Goal: Information Seeking & Learning: Check status

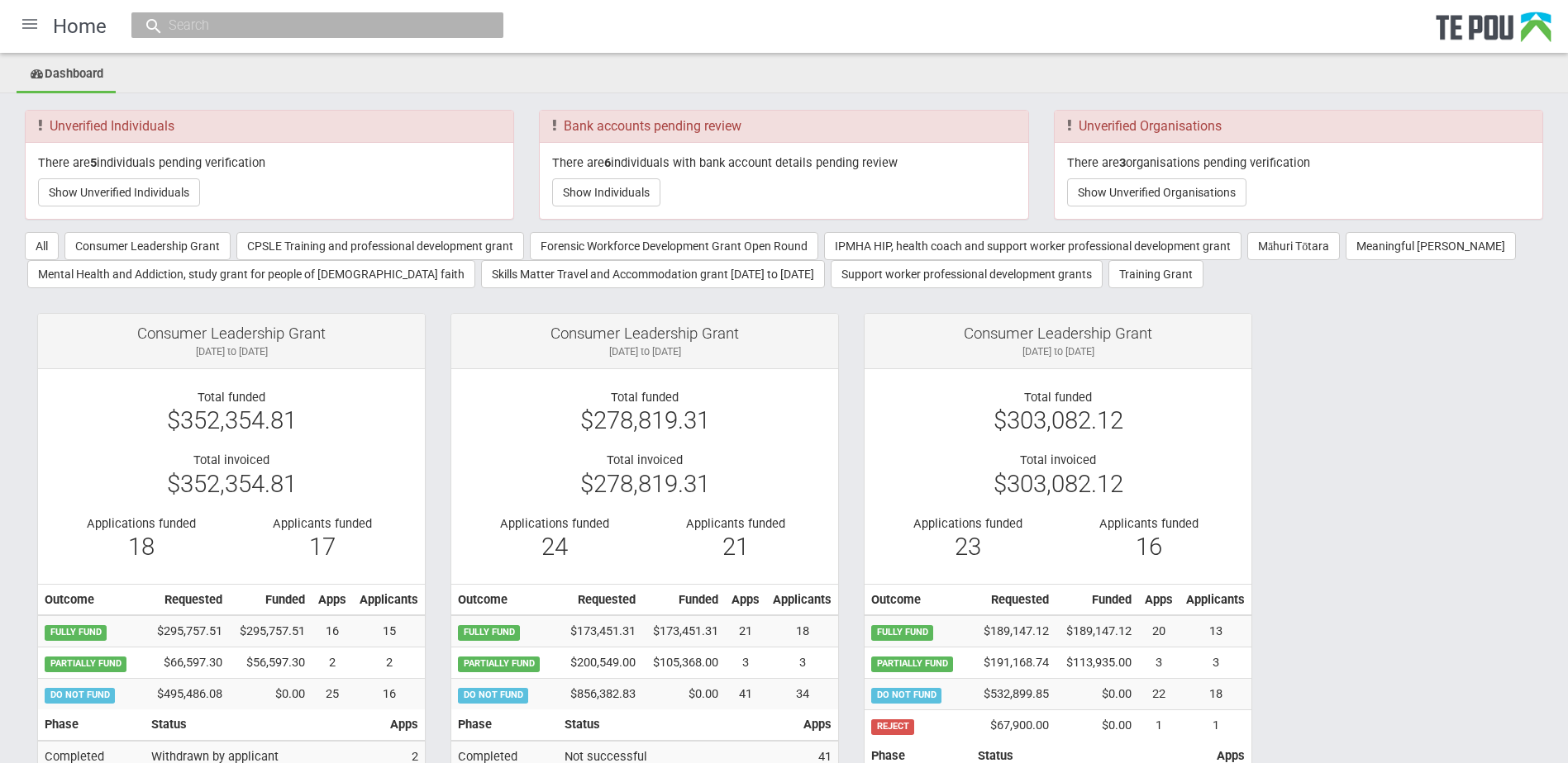
click at [259, 27] on input "text" at bounding box center [309, 25] width 291 height 18
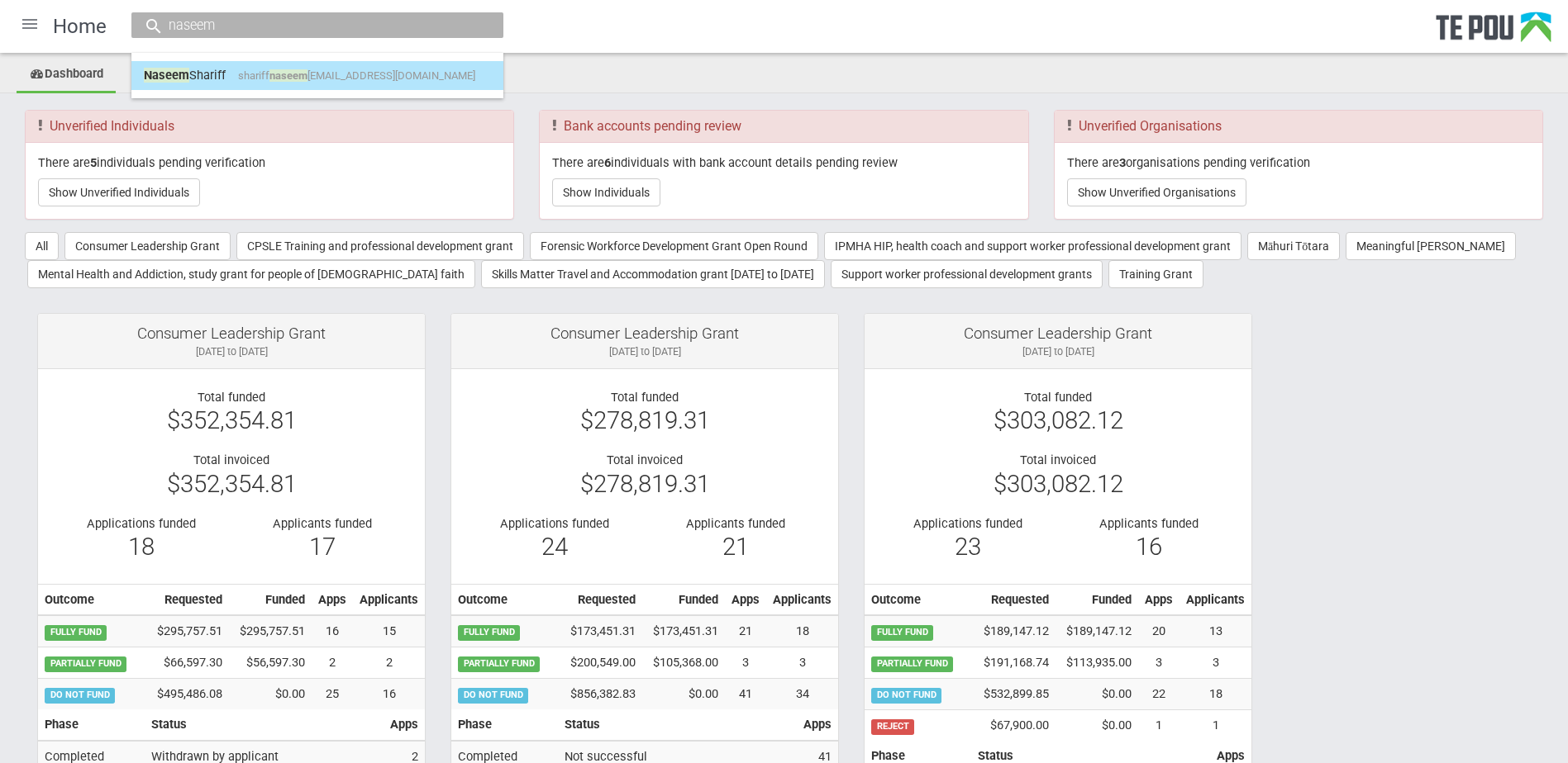
type input "naseem"
click at [258, 76] on span "shariff naseem bibi@gmail.com" at bounding box center [356, 75] width 237 height 12
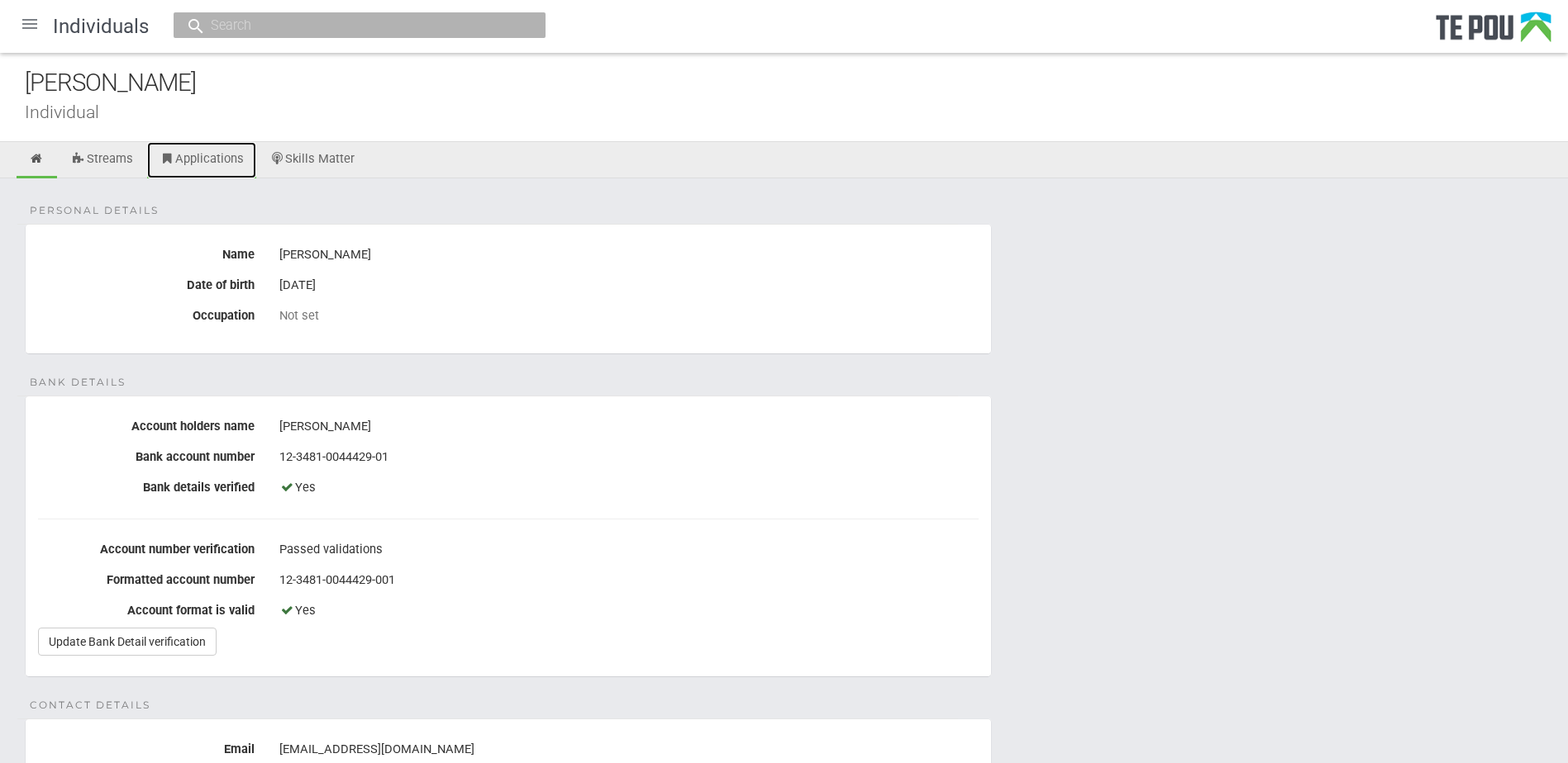
click at [186, 157] on link "Applications" at bounding box center [201, 159] width 109 height 36
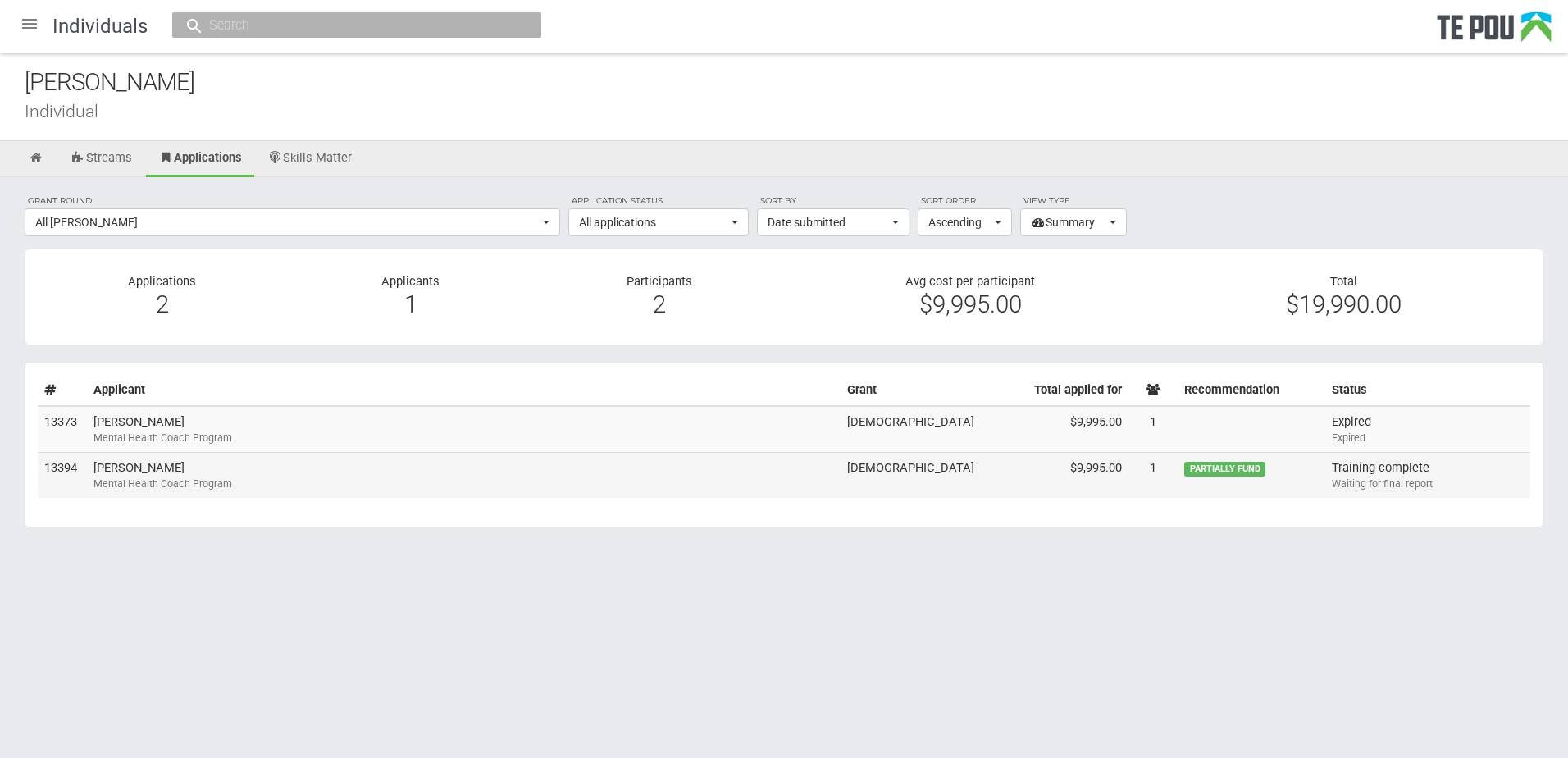
click at [277, 484] on div "Mental Health Coach Program" at bounding box center [463, 484] width 740 height 15
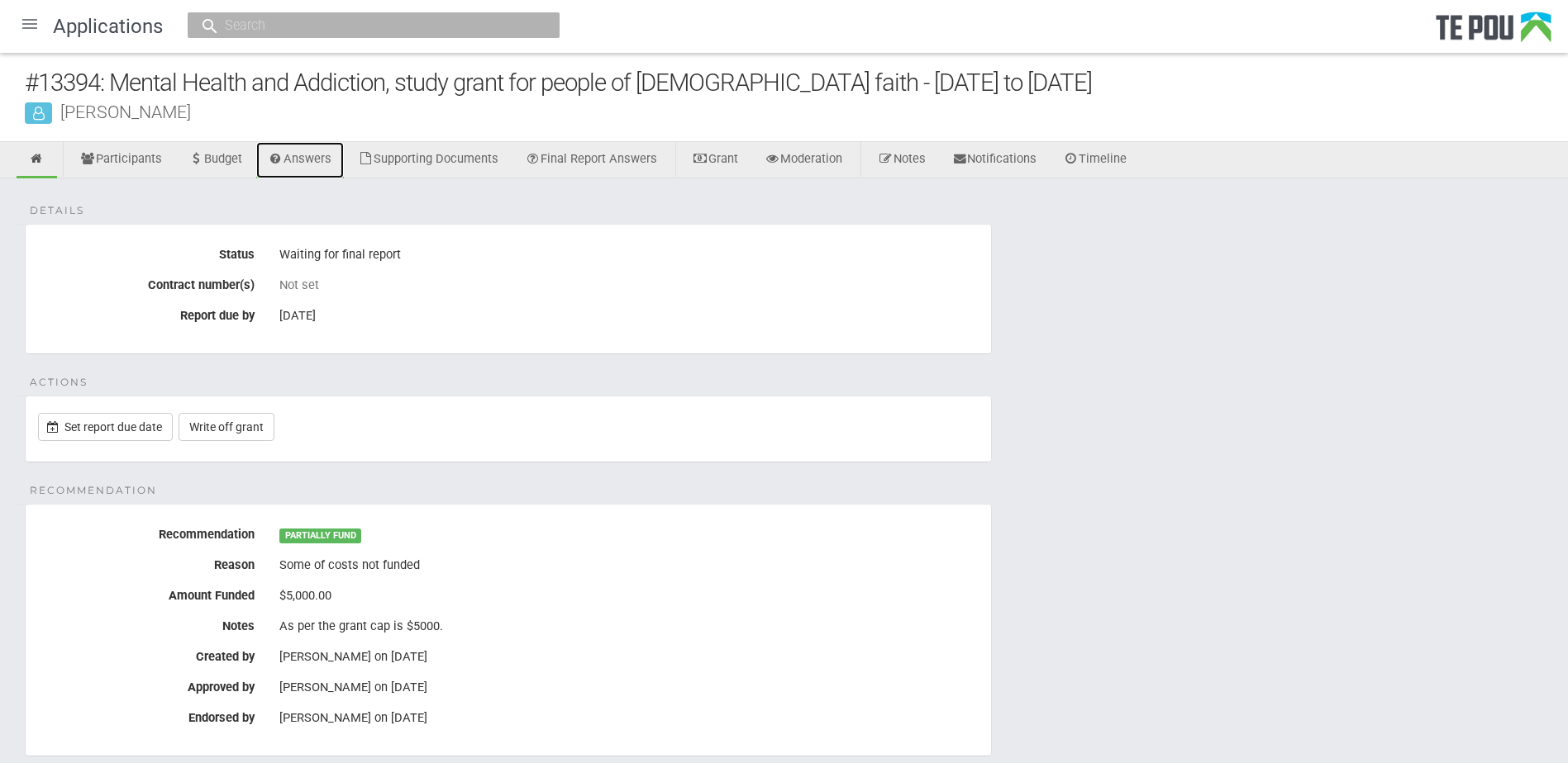
click at [306, 157] on link "Answers" at bounding box center [300, 159] width 89 height 36
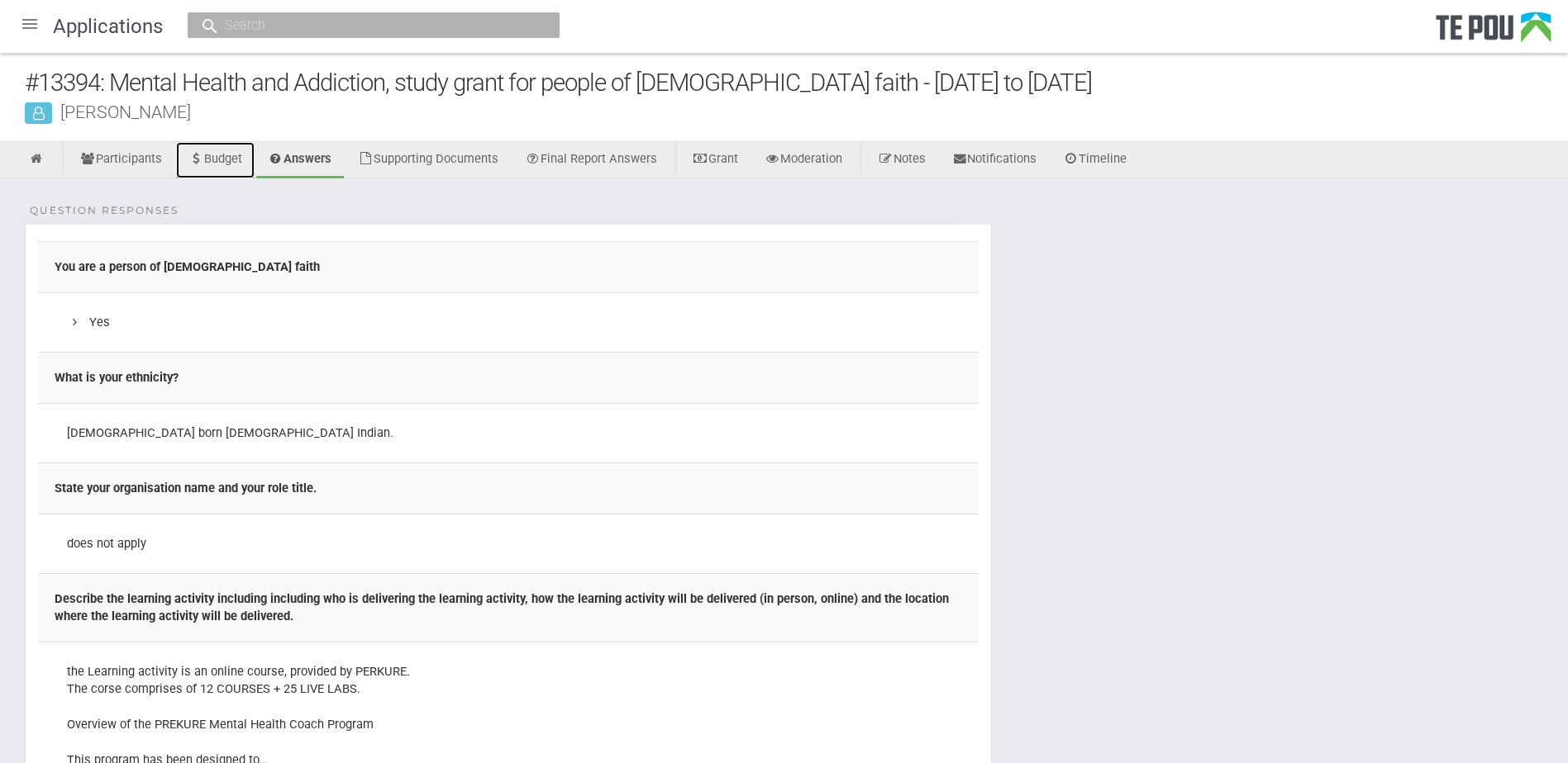
click at [227, 157] on link "Budget" at bounding box center [215, 159] width 78 height 36
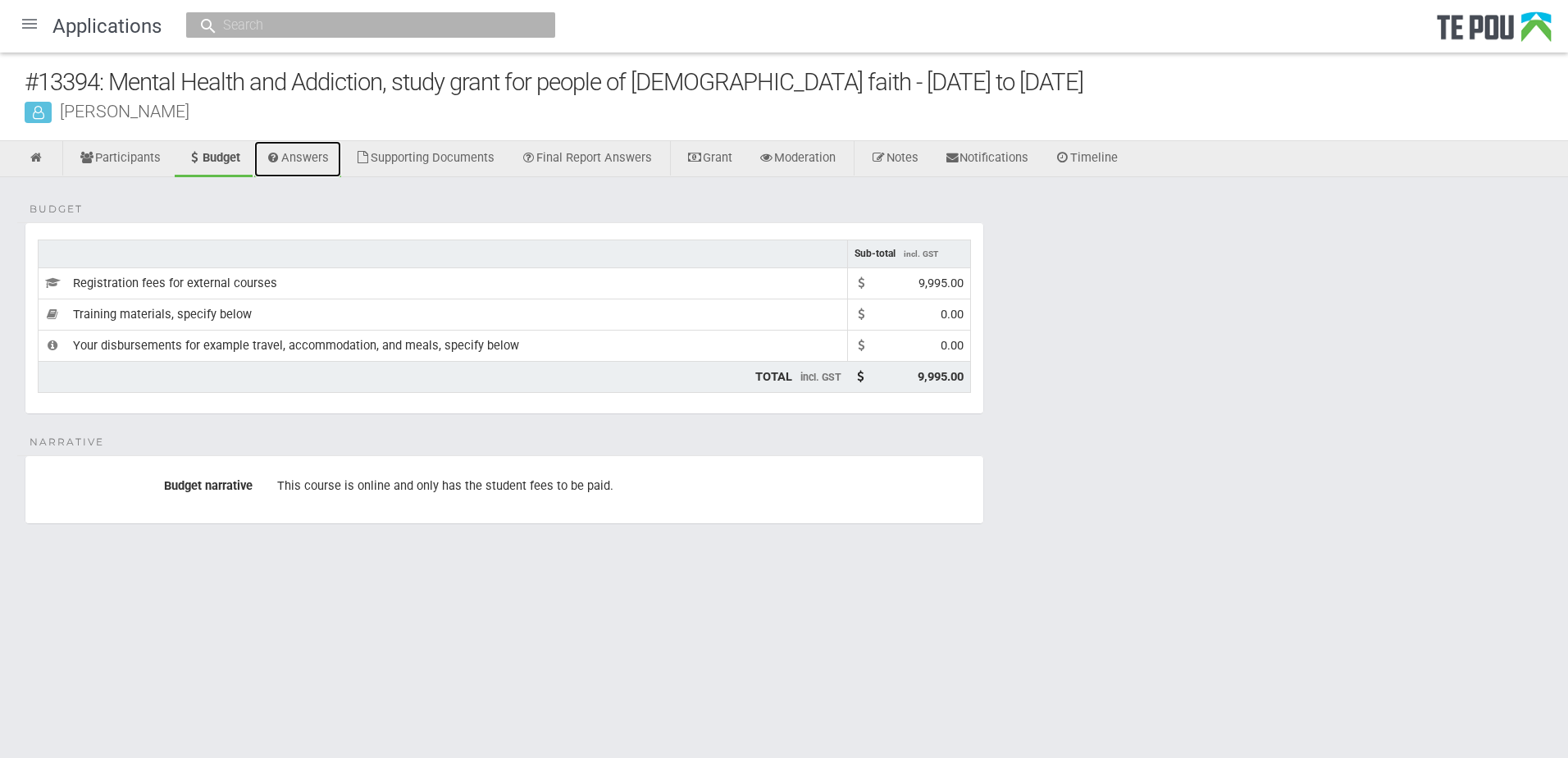
click at [298, 152] on link "Answers" at bounding box center [298, 158] width 88 height 36
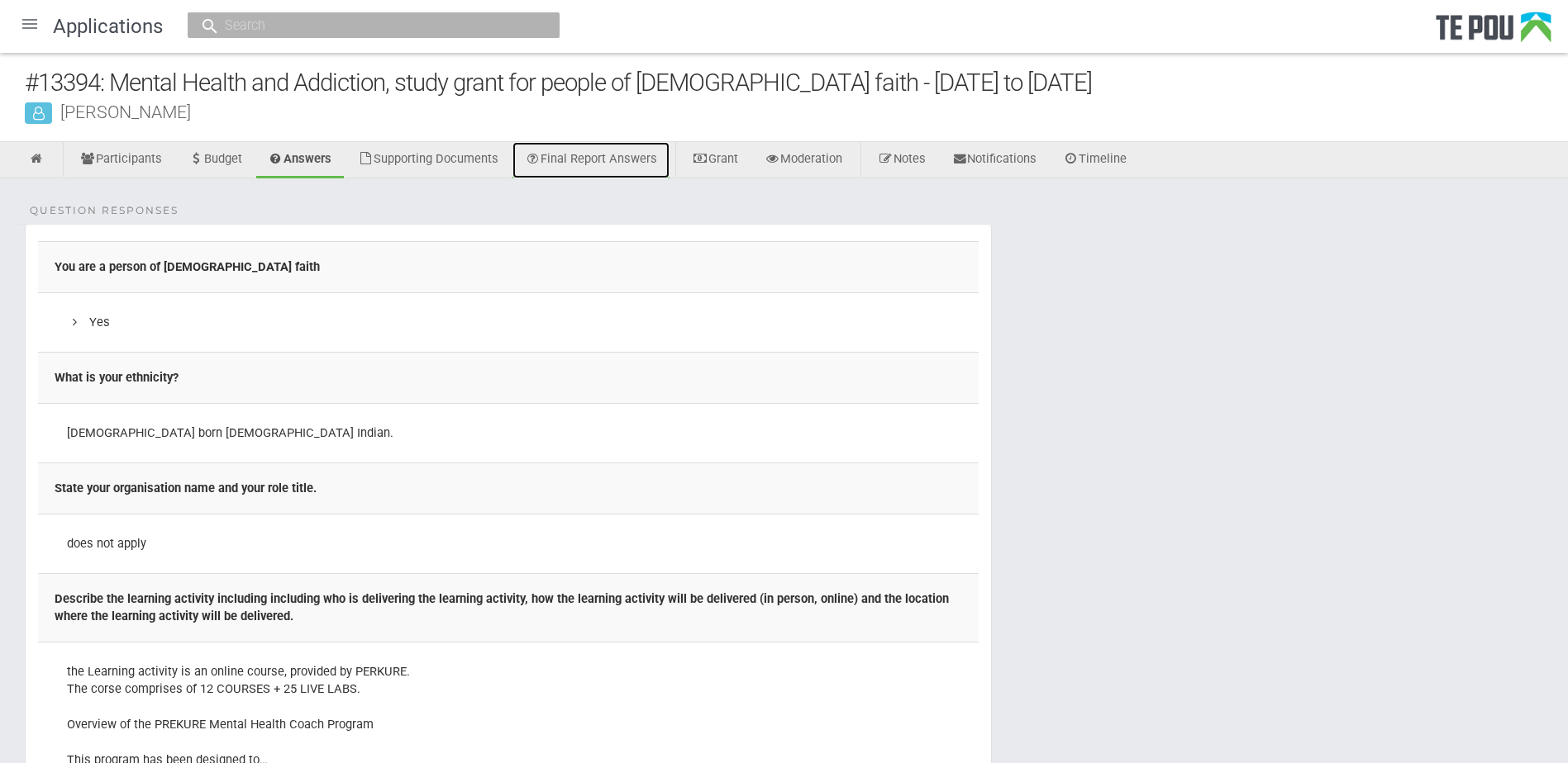
click at [557, 148] on link "Final Report Answers" at bounding box center [591, 159] width 157 height 36
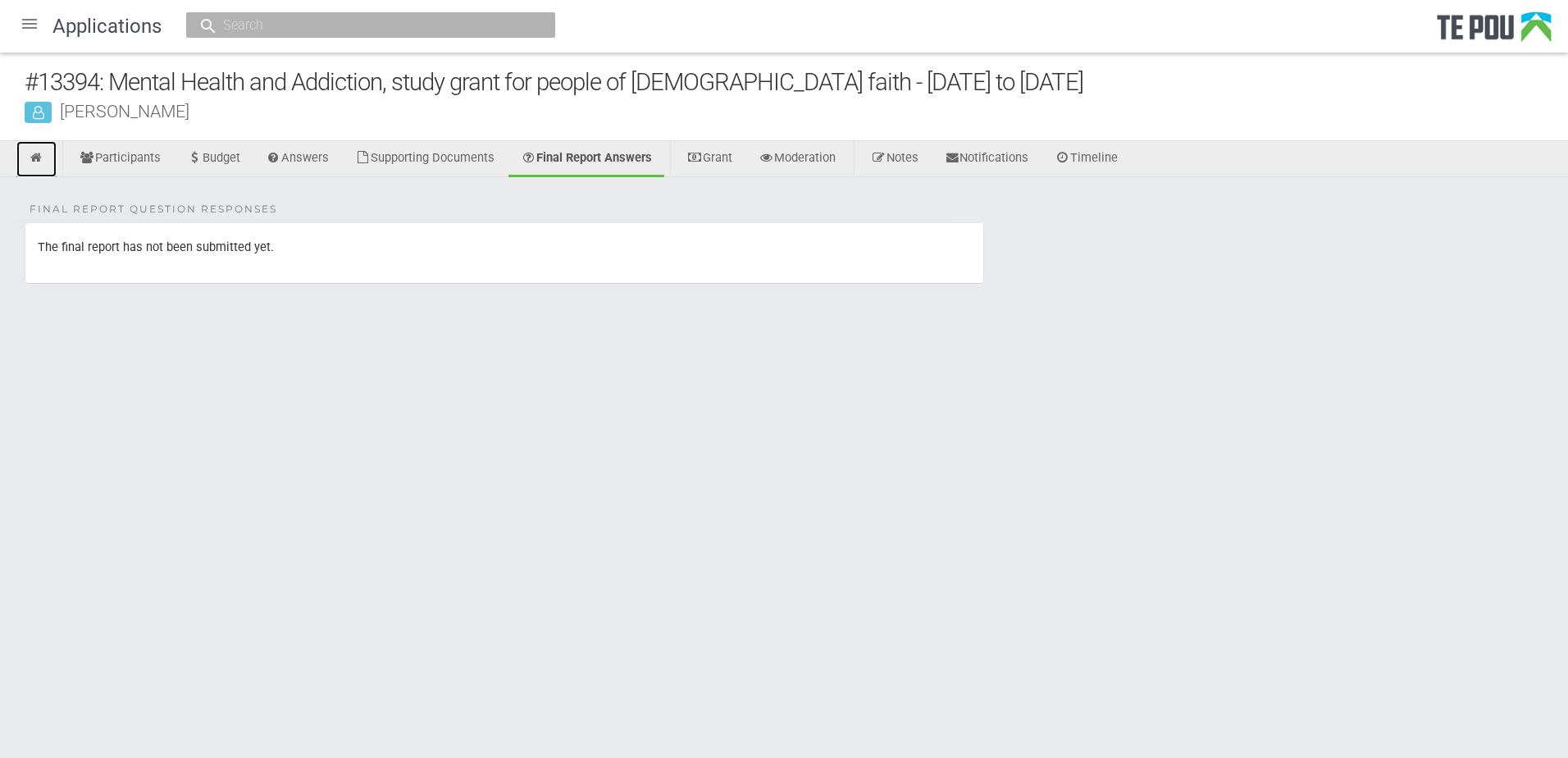
click at [49, 156] on link at bounding box center [36, 158] width 40 height 36
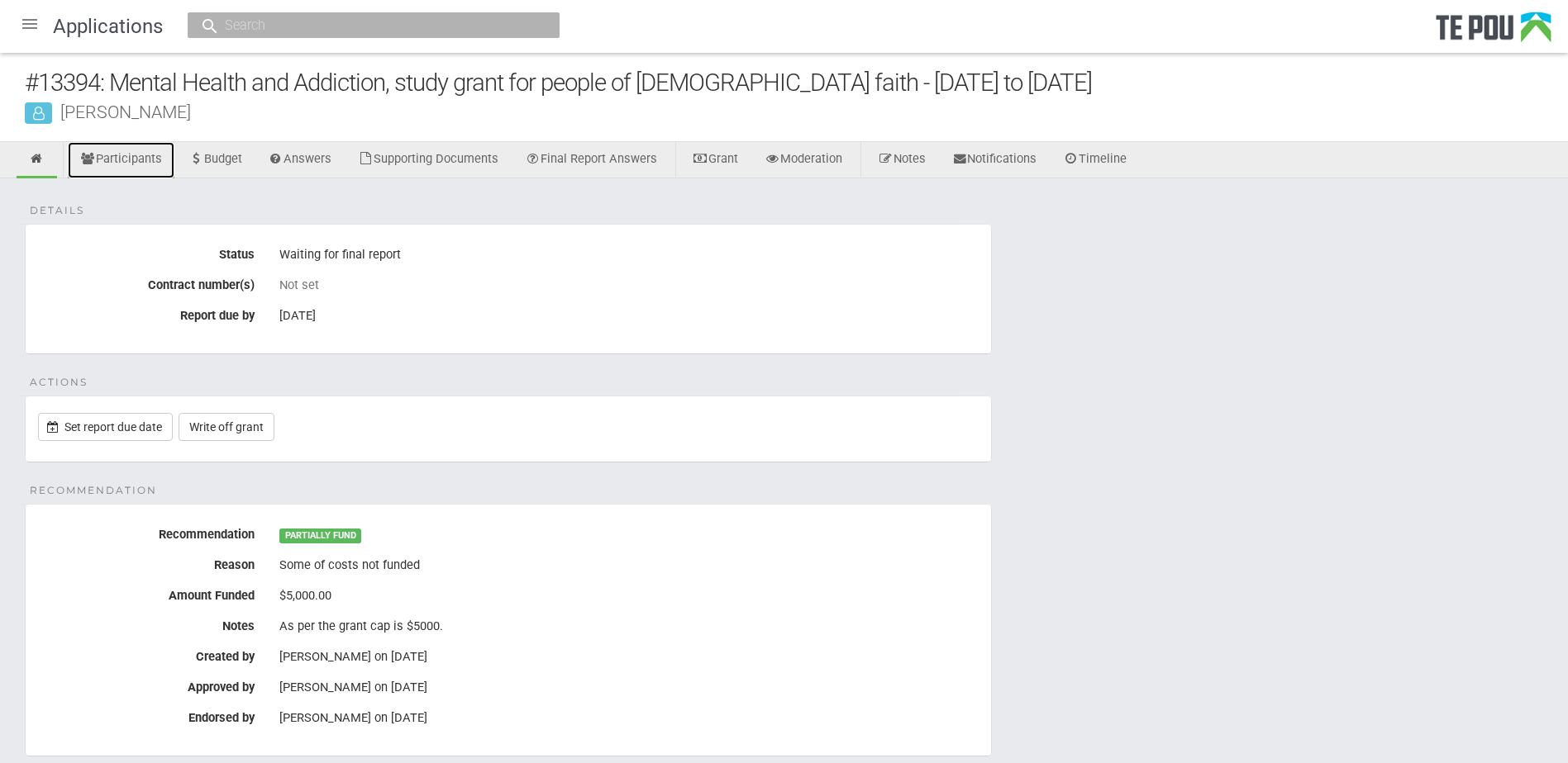
click at [125, 158] on link "Participants" at bounding box center [121, 159] width 106 height 36
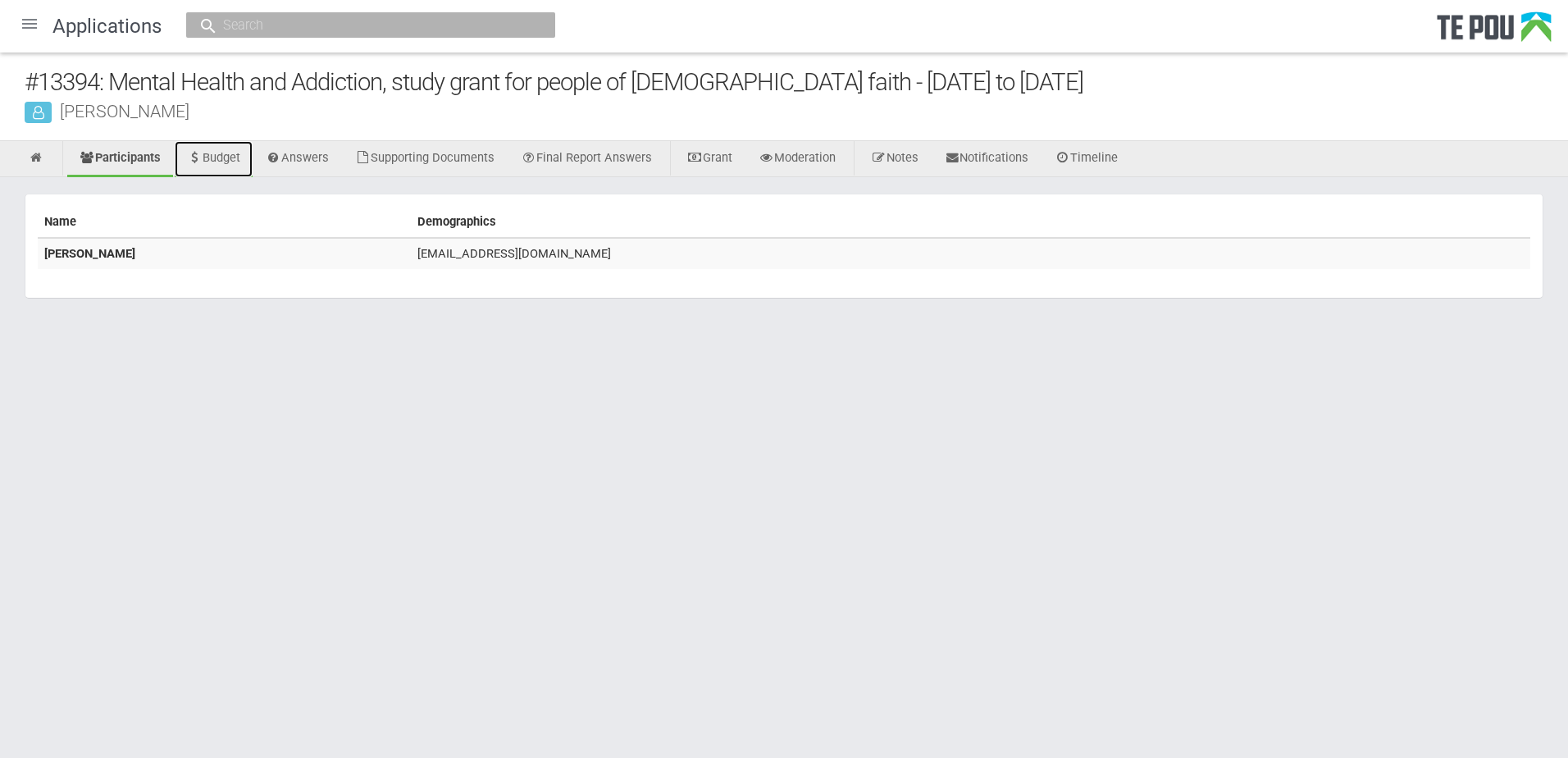
click at [207, 157] on link "Budget" at bounding box center [214, 158] width 78 height 36
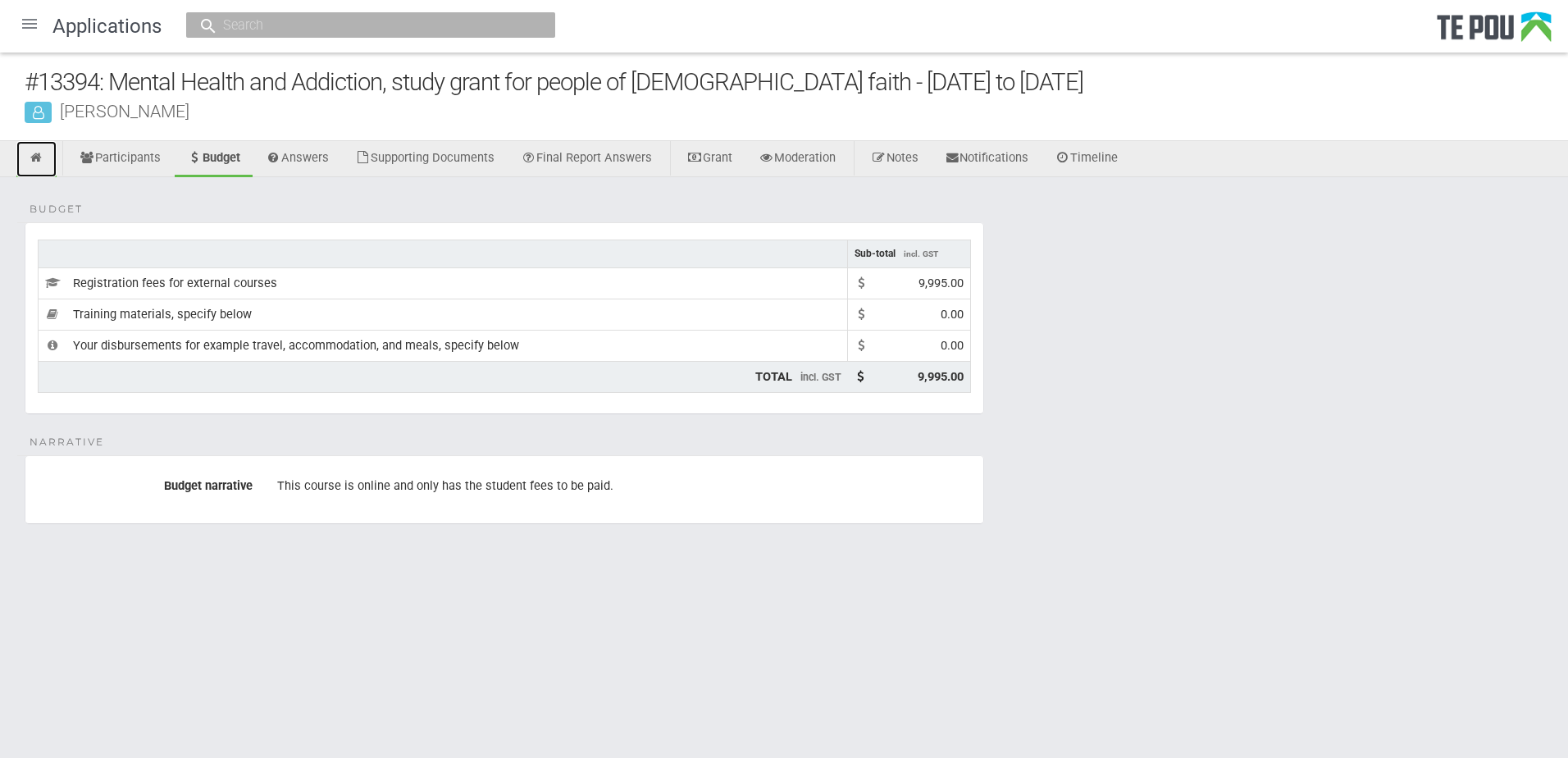
click at [47, 152] on link at bounding box center [36, 158] width 40 height 36
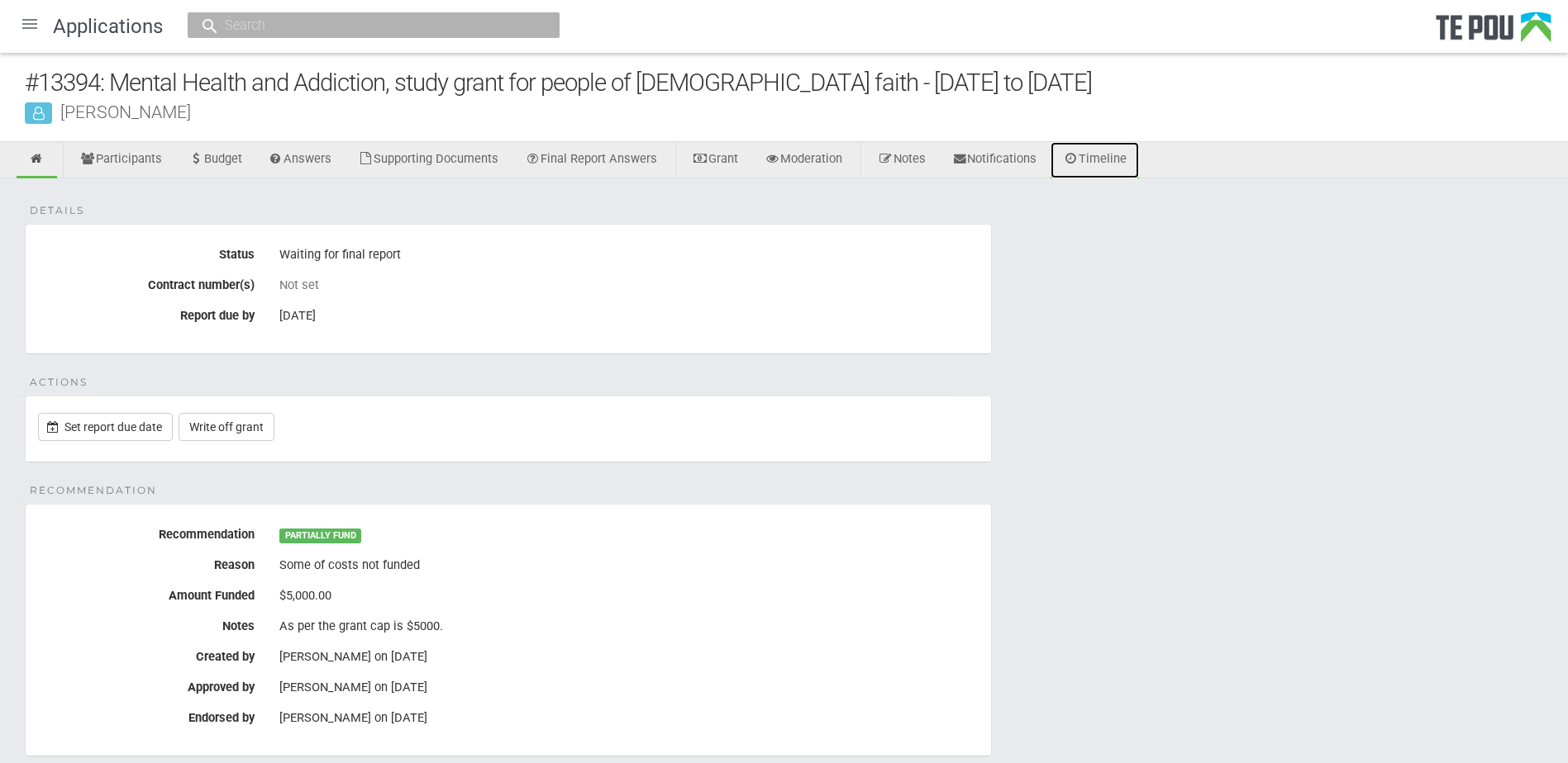
click at [1129, 157] on link "Timeline" at bounding box center [1094, 159] width 89 height 36
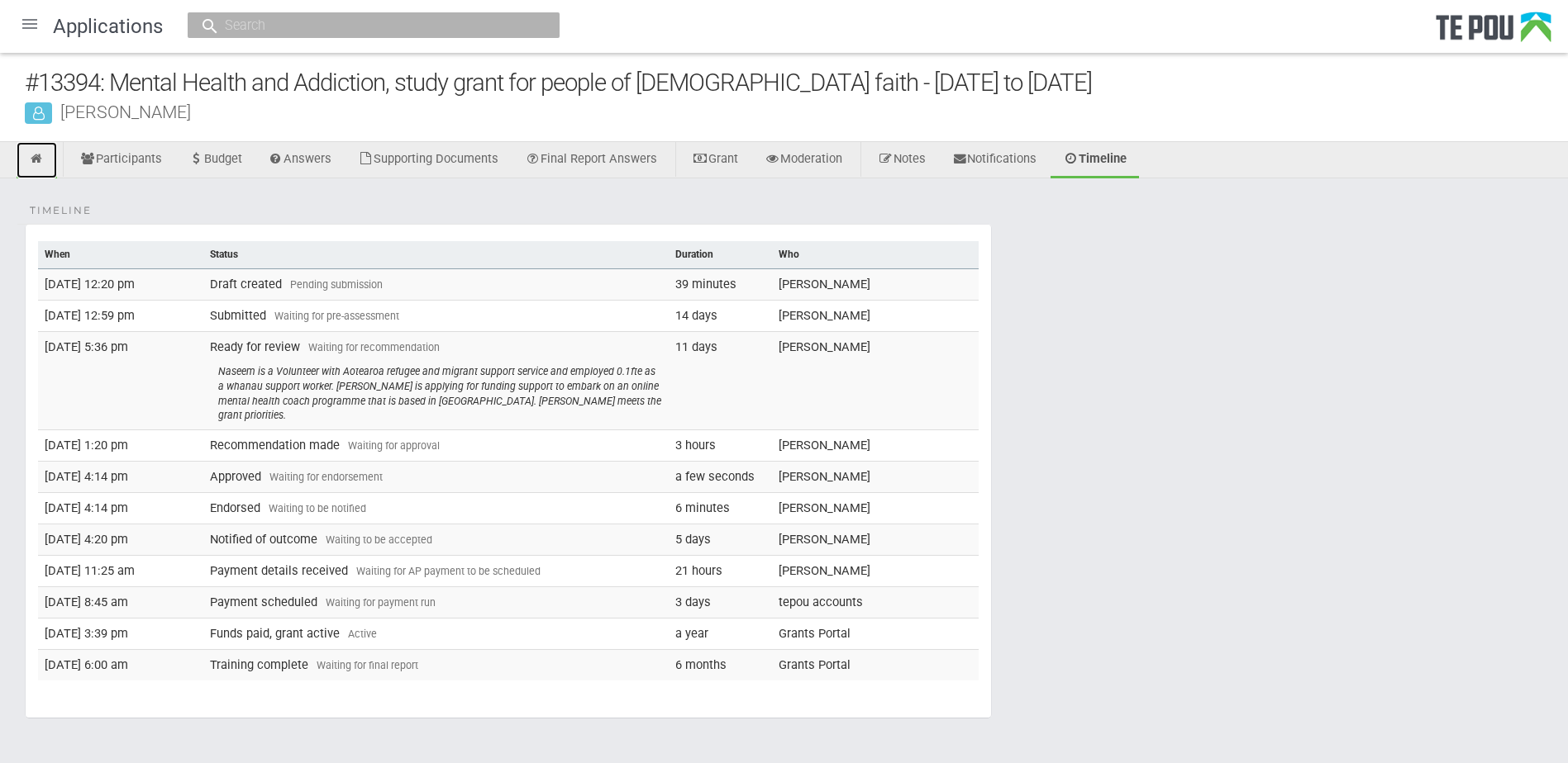
click at [38, 154] on icon at bounding box center [36, 158] width 16 height 12
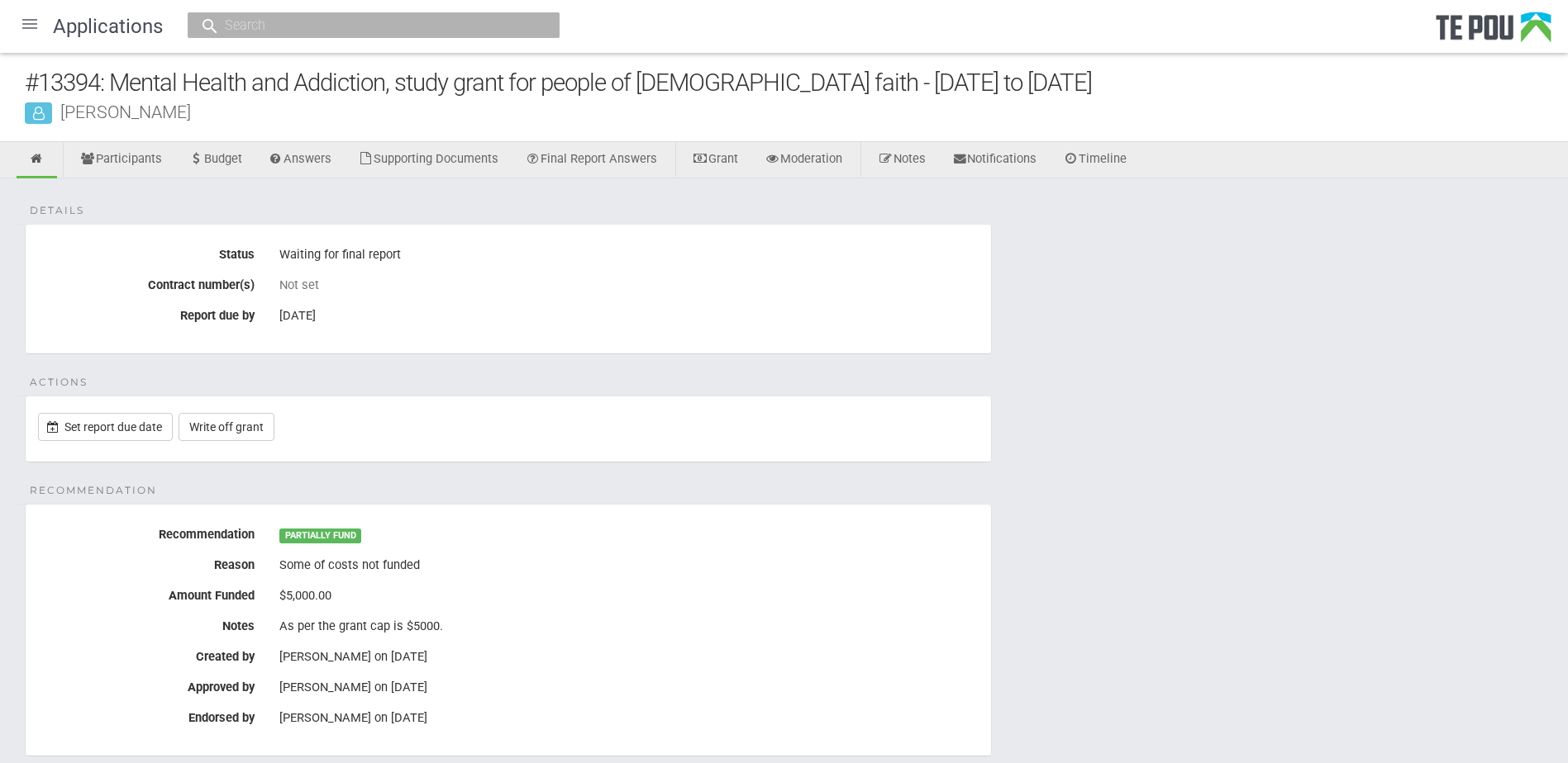
click at [323, 25] on input "text" at bounding box center [365, 25] width 291 height 18
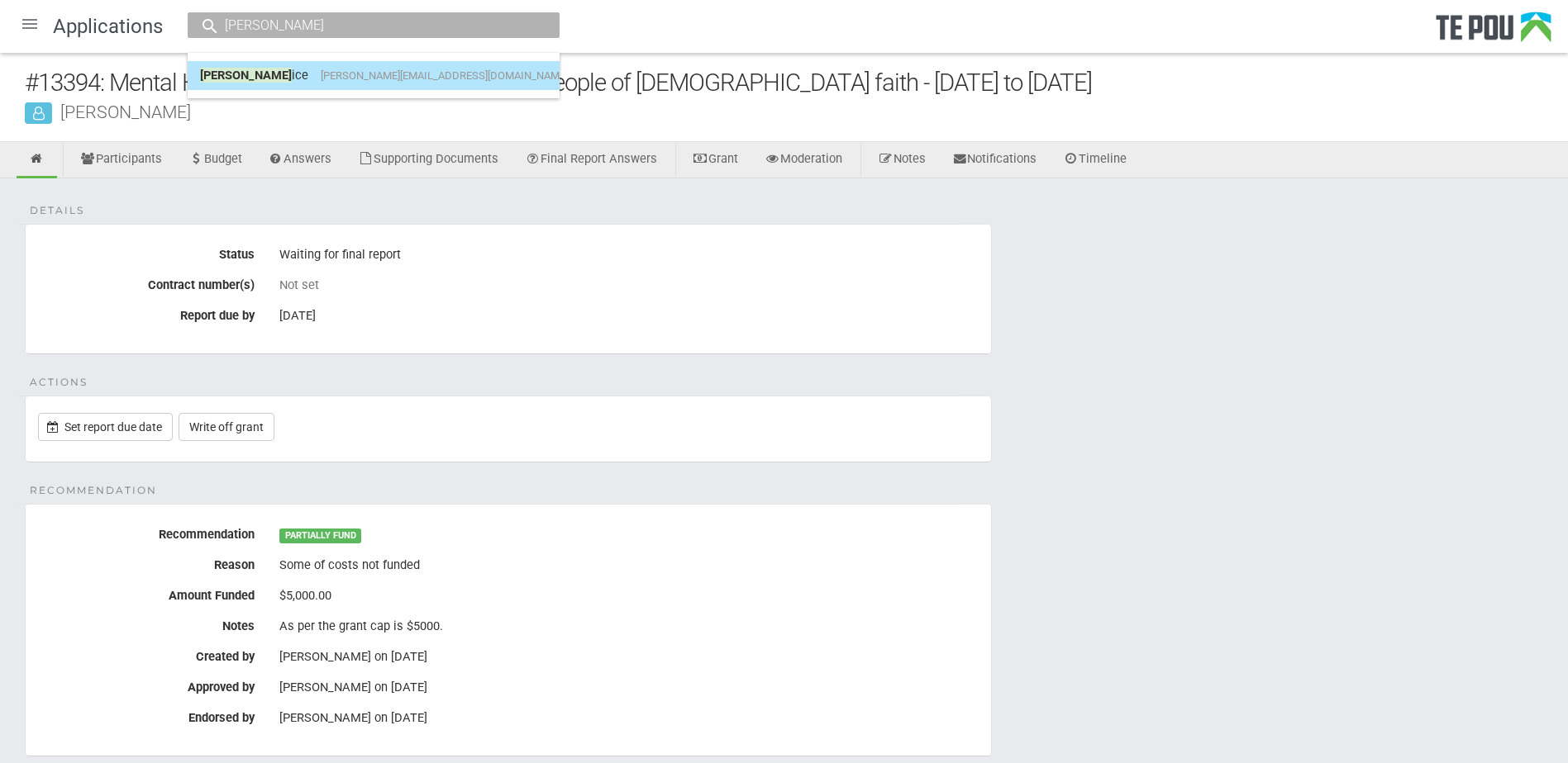
type input "[PERSON_NAME]"
click at [346, 69] on span "[PERSON_NAME][EMAIL_ADDRESS][DOMAIN_NAME]" at bounding box center [444, 75] width 247 height 12
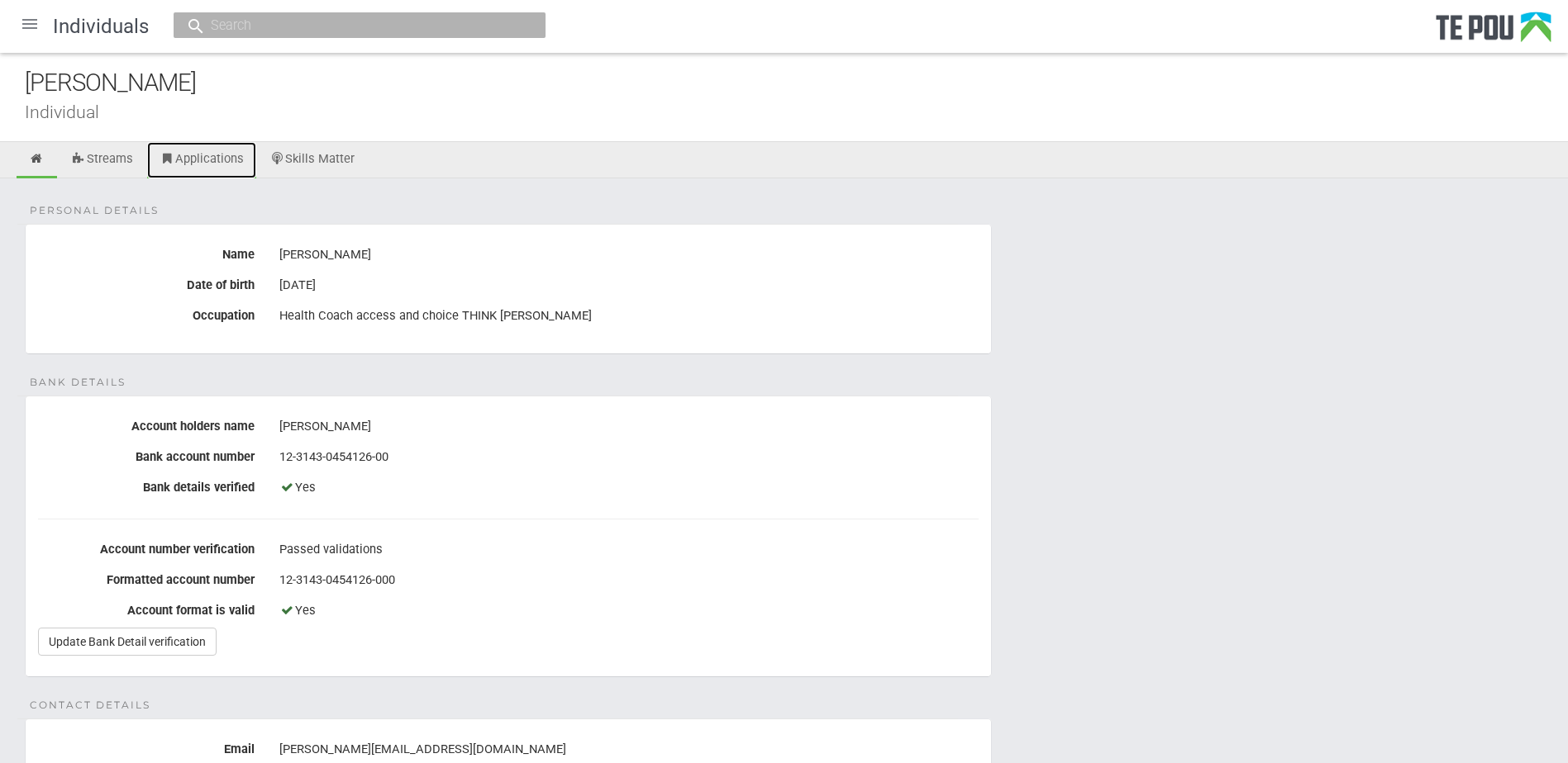
click at [208, 158] on link "Applications" at bounding box center [201, 159] width 109 height 36
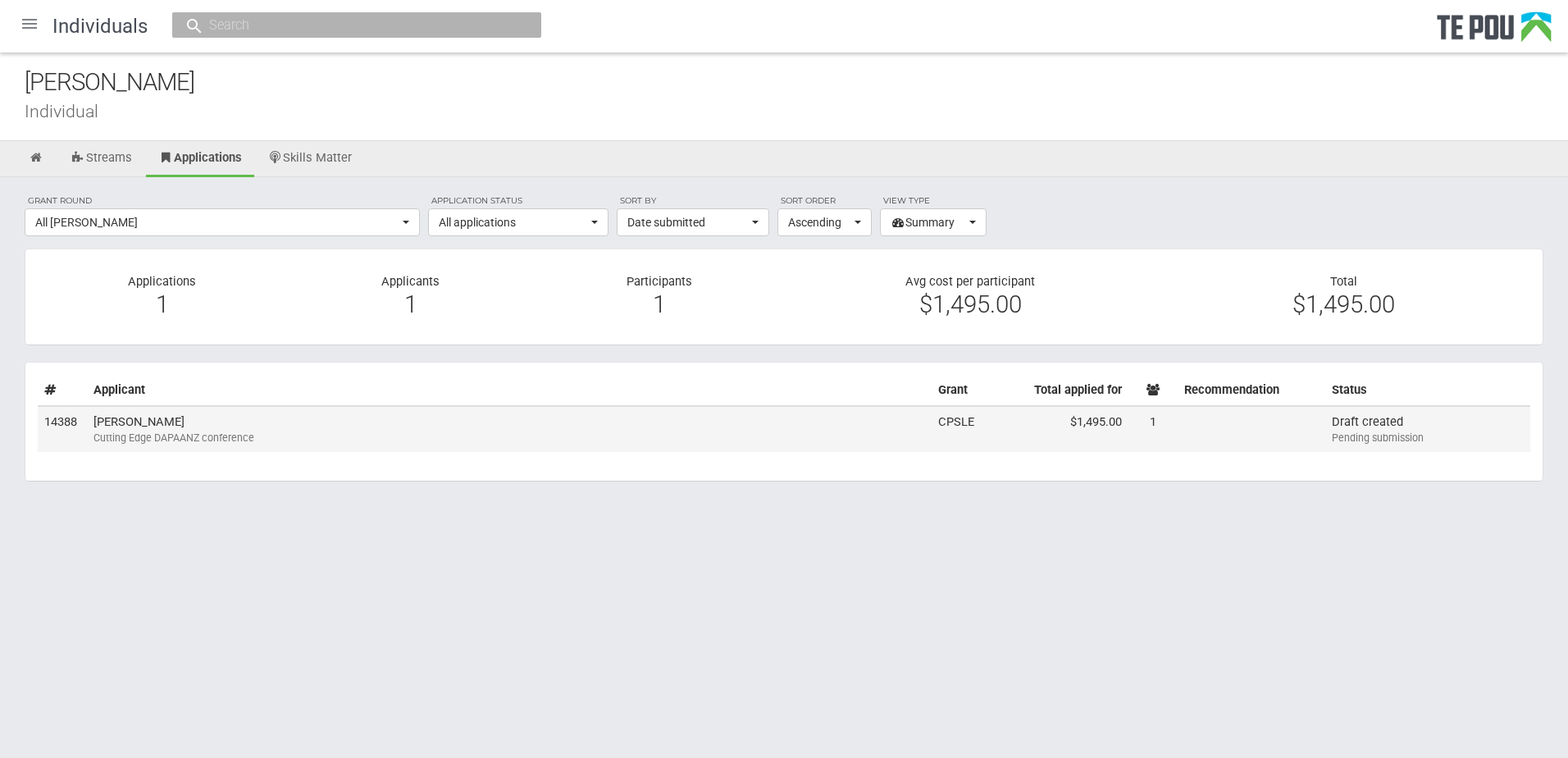
click at [270, 417] on td "Shane Price Cutting Edge DAPAANZ conference" at bounding box center [509, 429] width 845 height 46
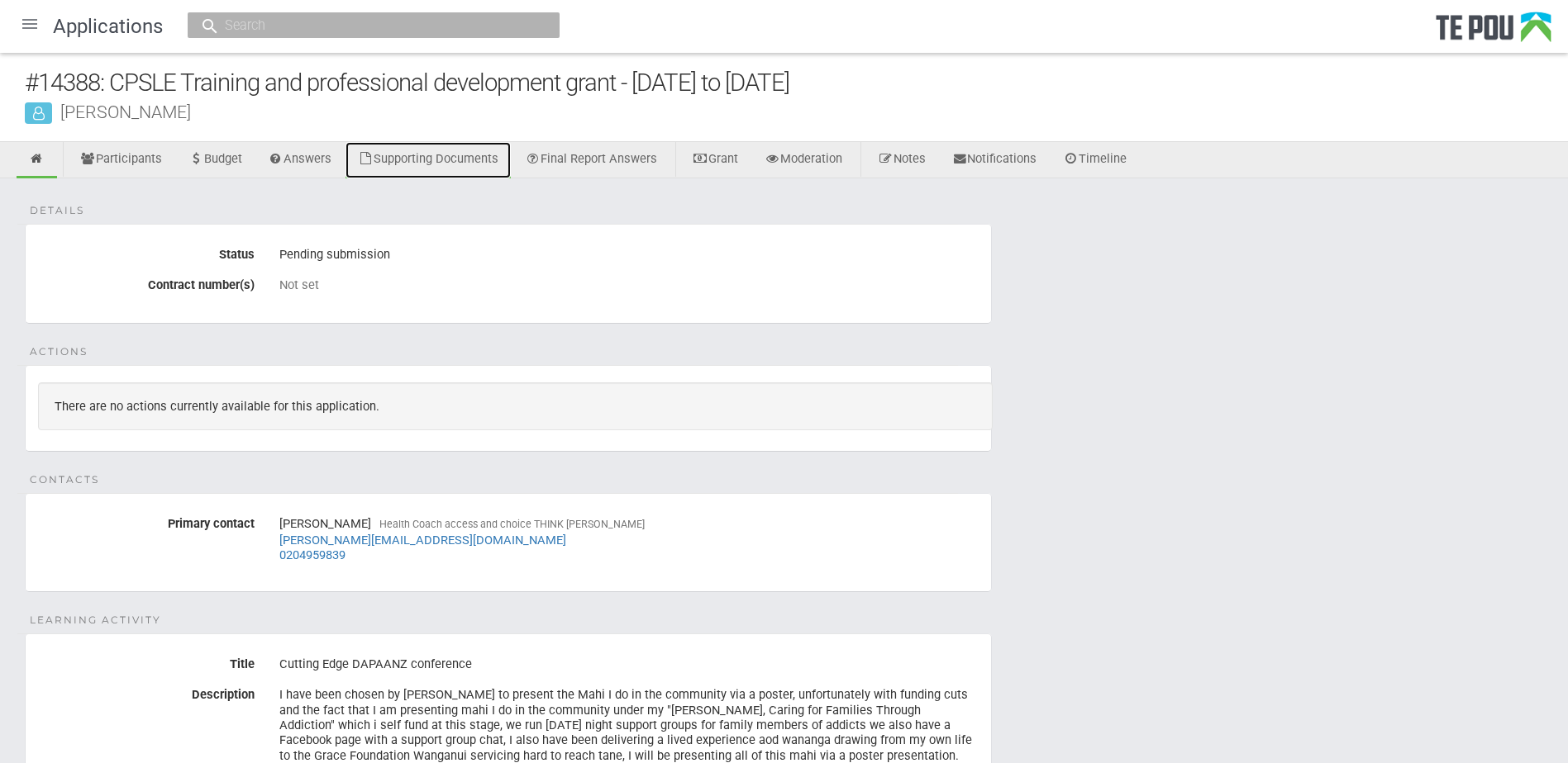
click at [436, 157] on link "Supporting Documents" at bounding box center [428, 159] width 165 height 36
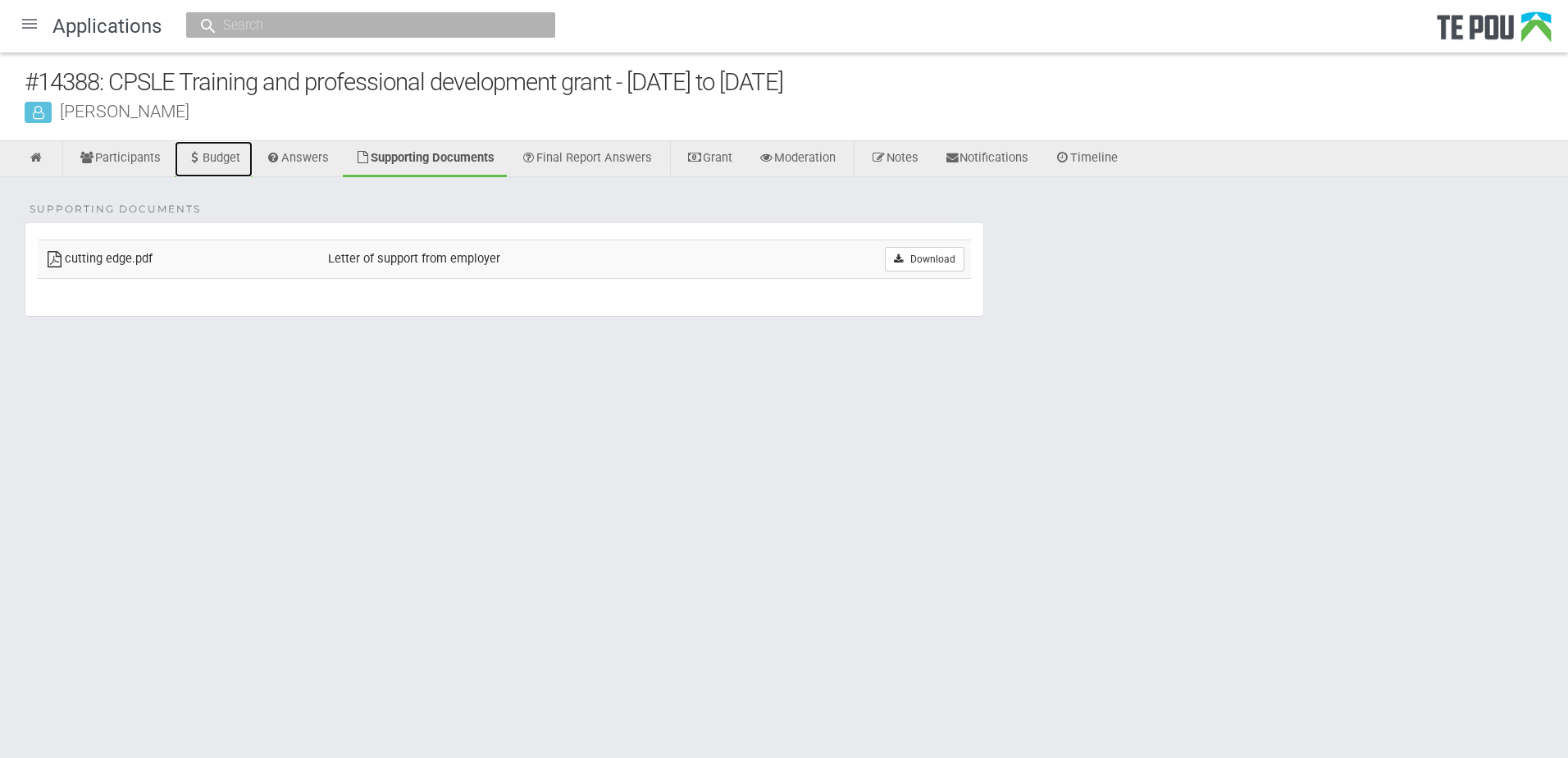
click at [228, 155] on link "Budget" at bounding box center [214, 158] width 78 height 36
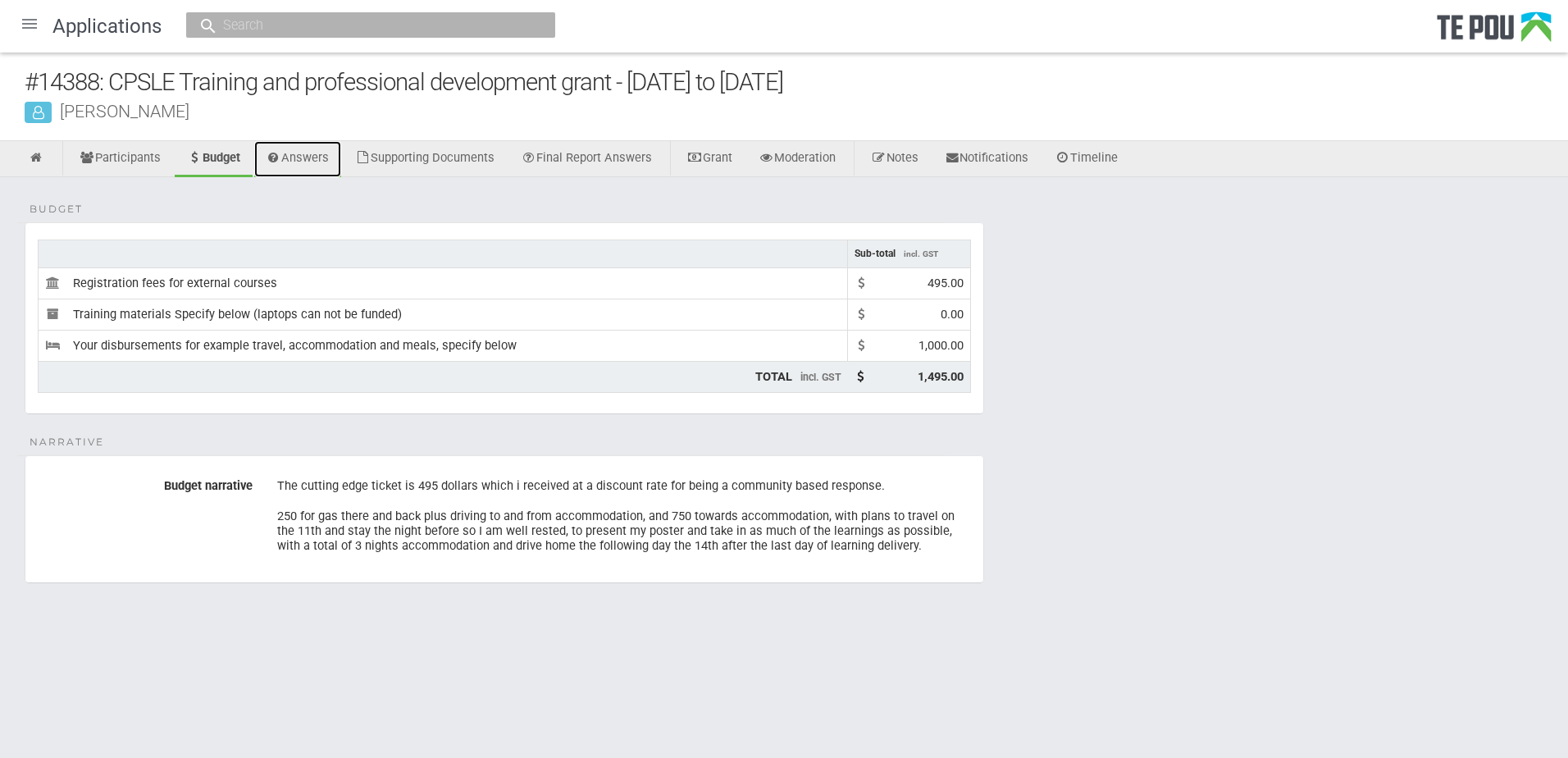
click at [337, 155] on link "Answers" at bounding box center [298, 158] width 88 height 36
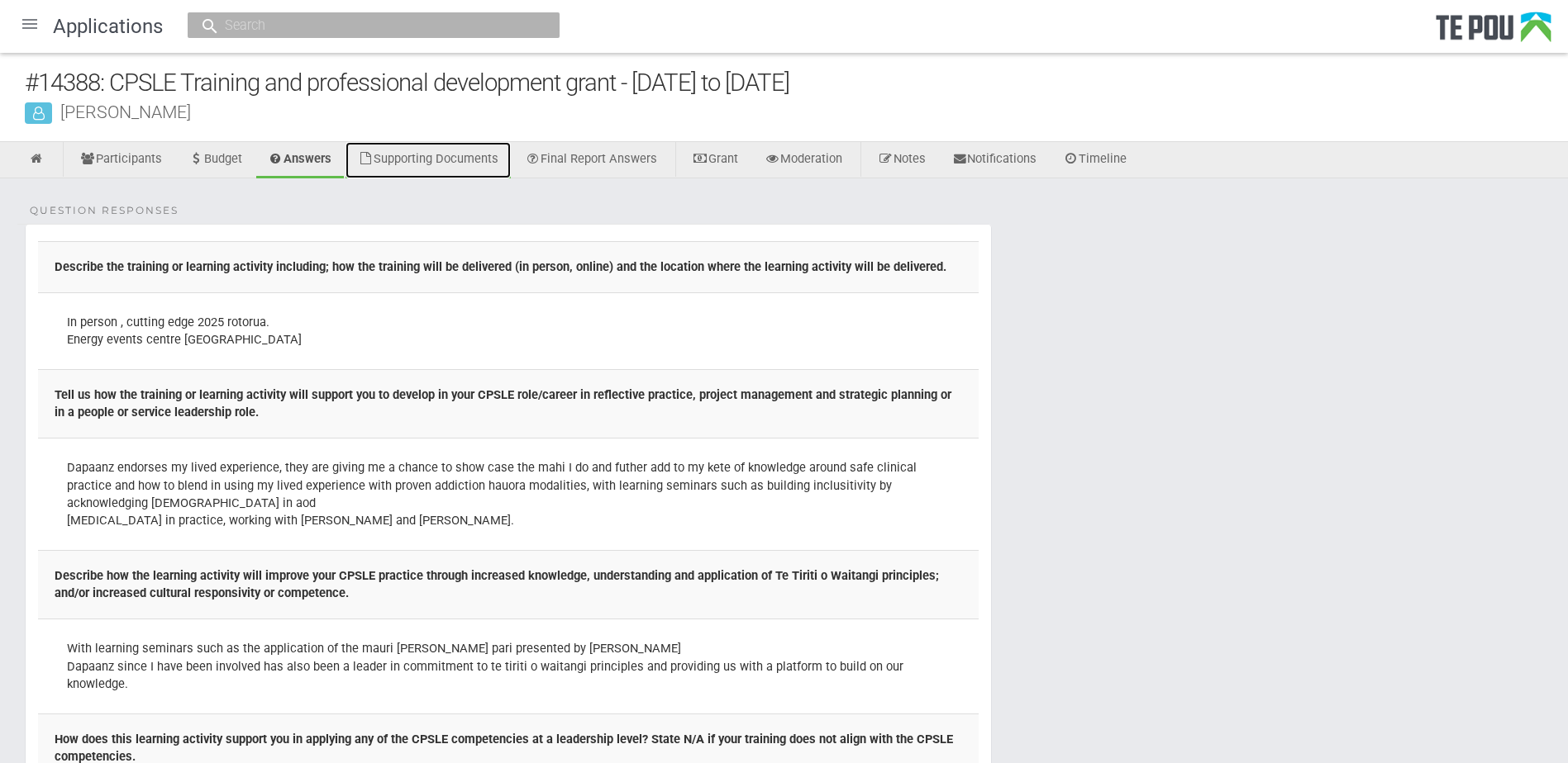
click at [465, 154] on link "Supporting Documents" at bounding box center [428, 159] width 165 height 36
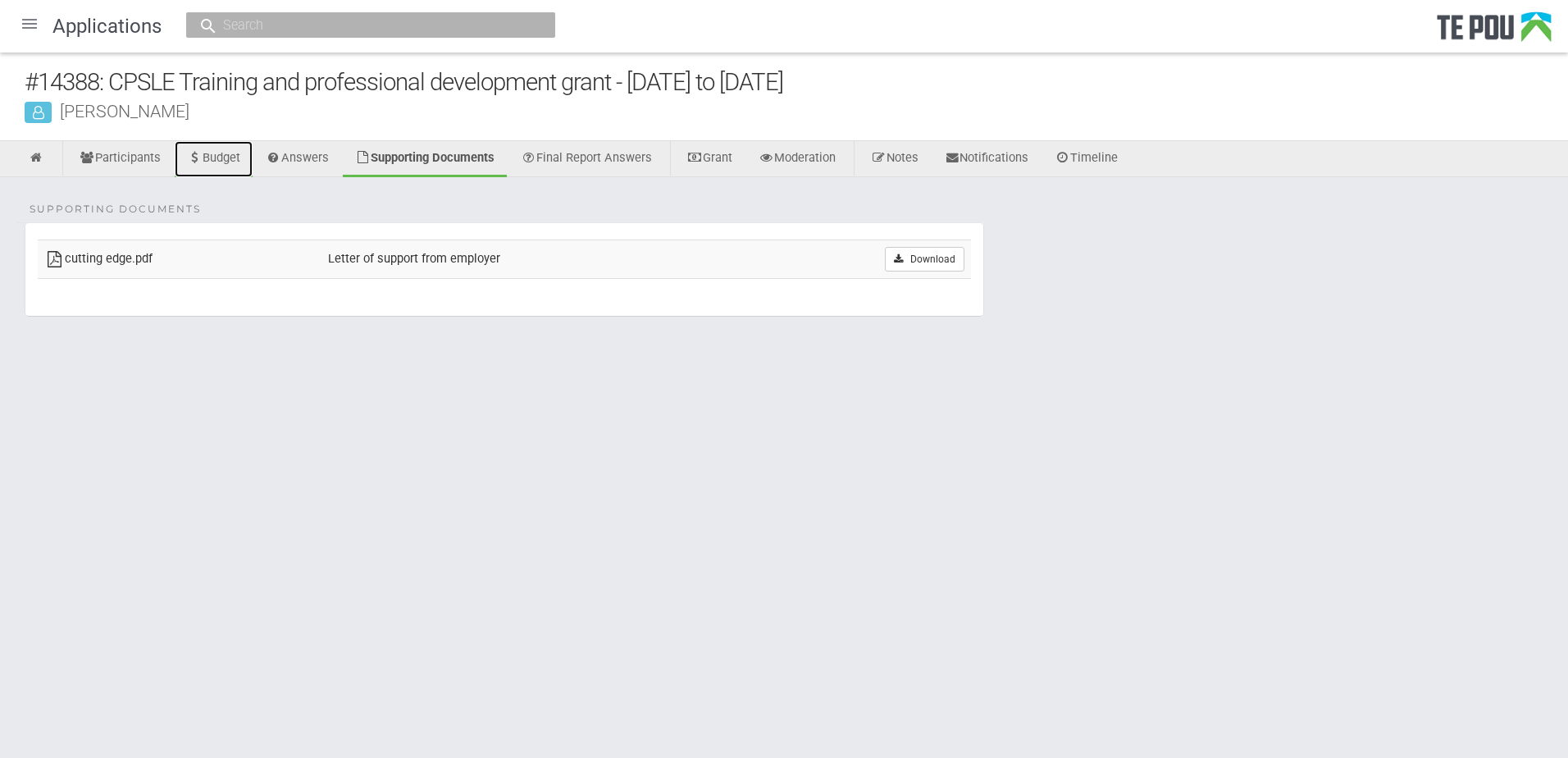
click at [228, 150] on link "Budget" at bounding box center [214, 158] width 78 height 36
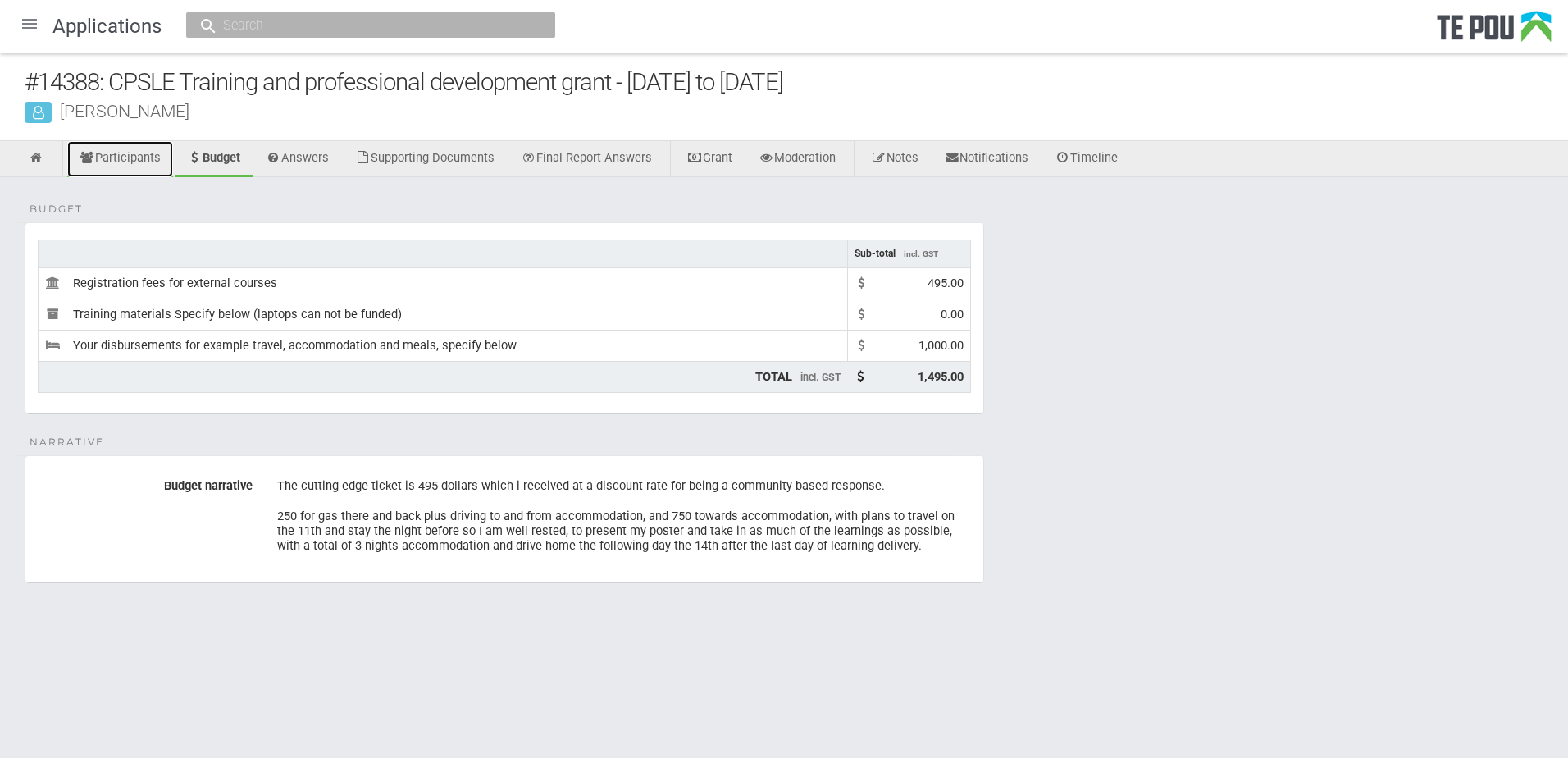
click at [131, 153] on link "Participants" at bounding box center [120, 158] width 105 height 36
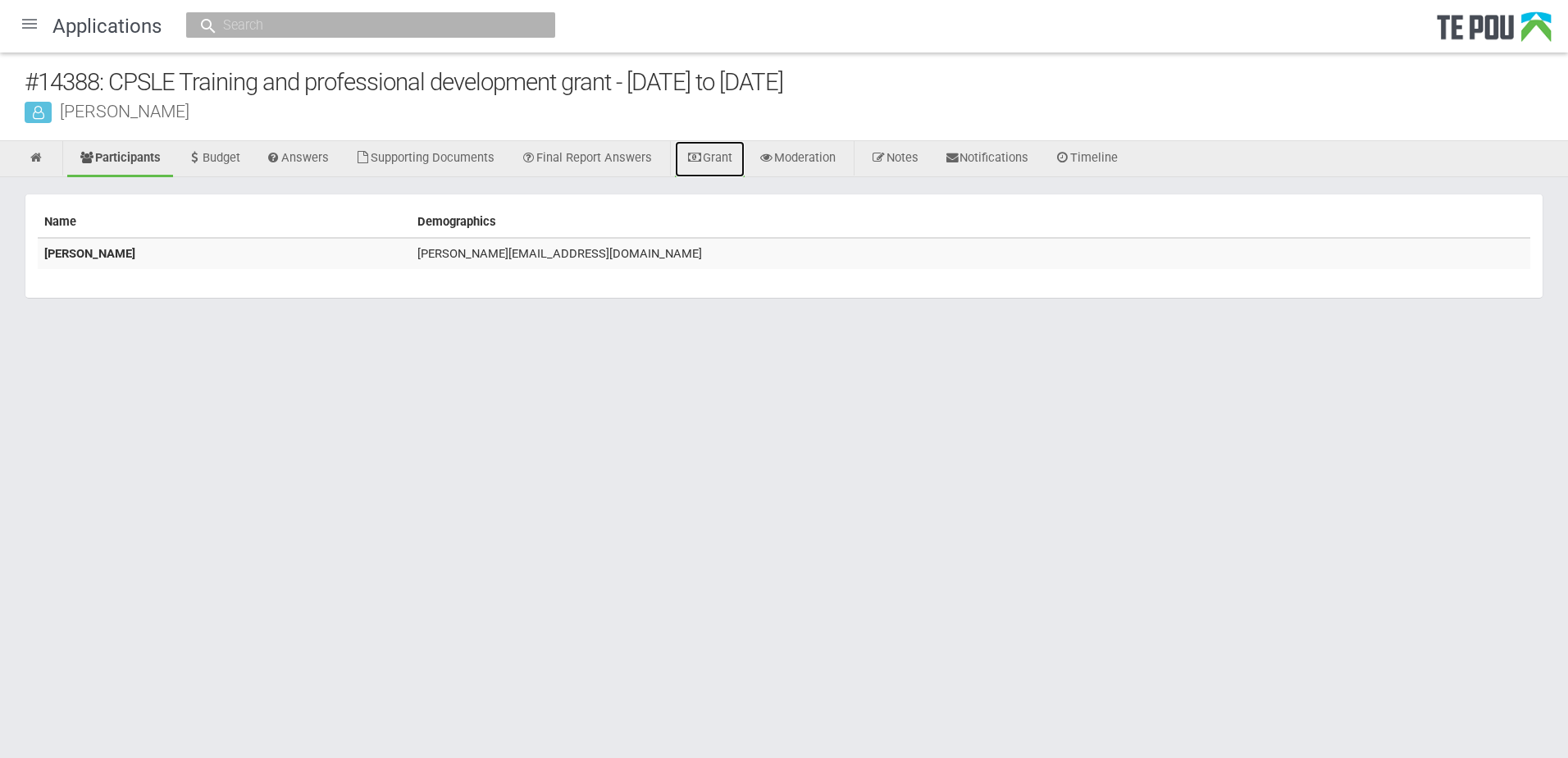
click at [739, 159] on link "Grant" at bounding box center [710, 158] width 69 height 36
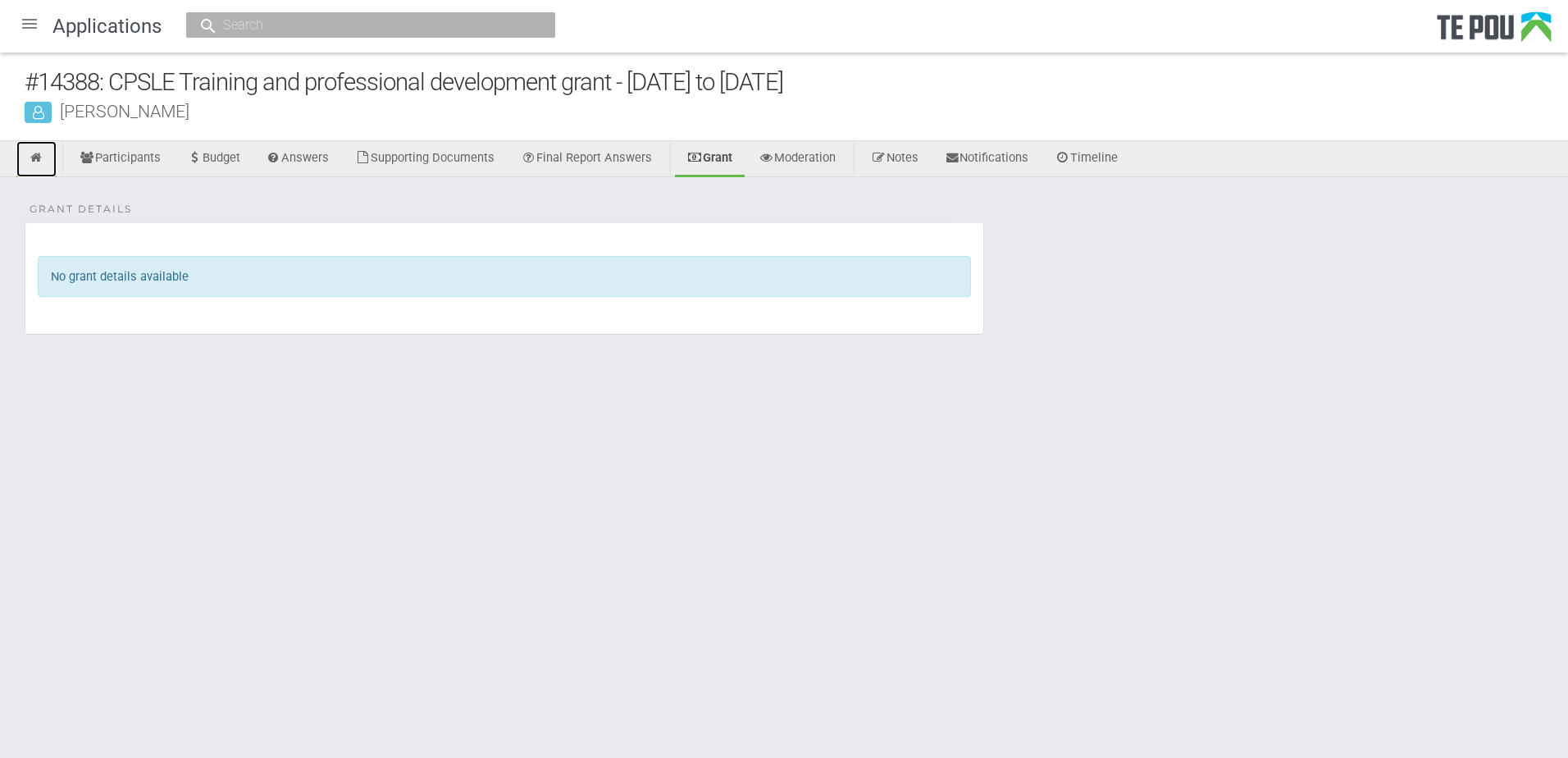
click at [31, 154] on icon at bounding box center [36, 157] width 16 height 12
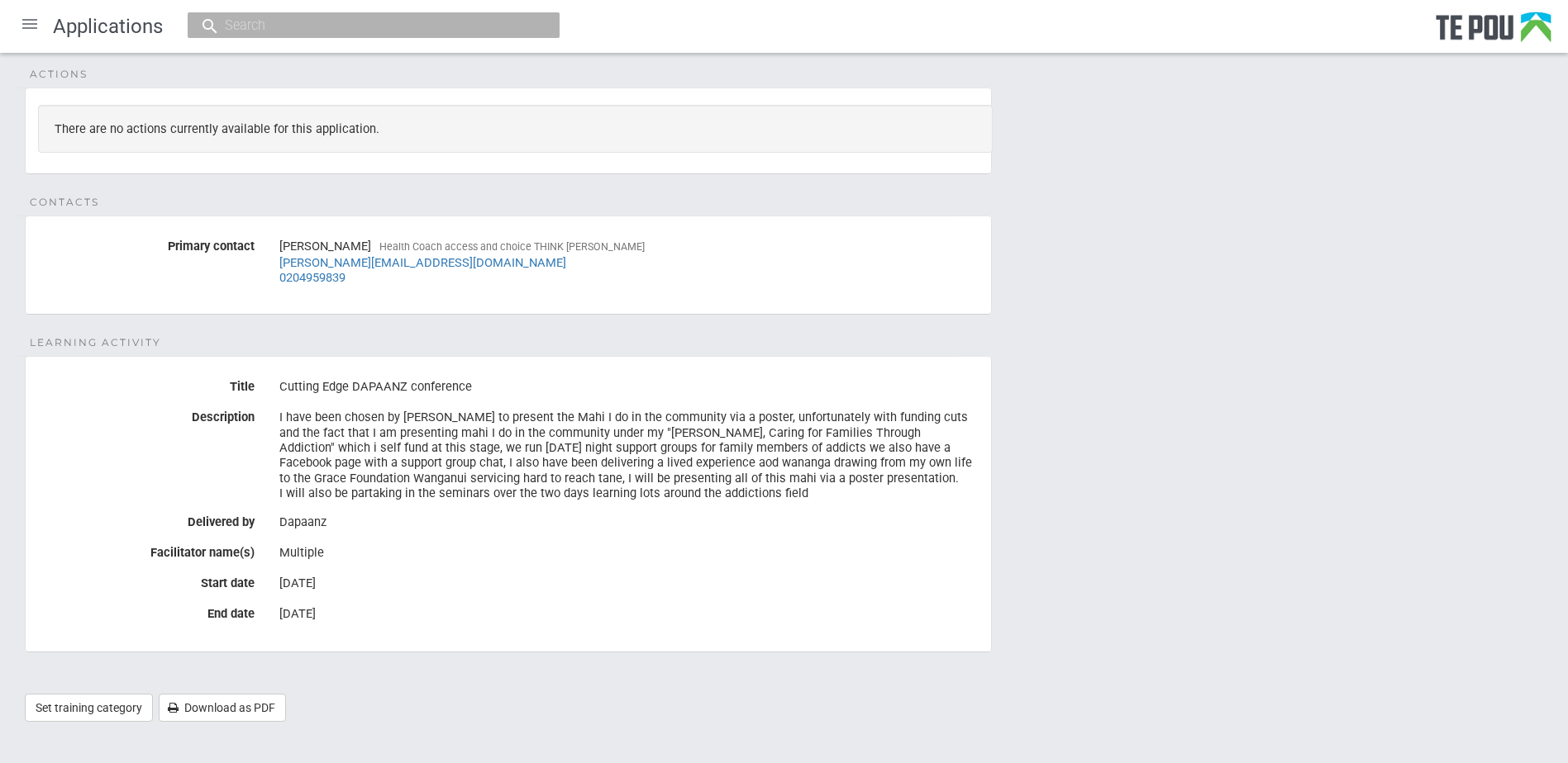
scroll to position [294, 0]
